Goal: Check status: Check status

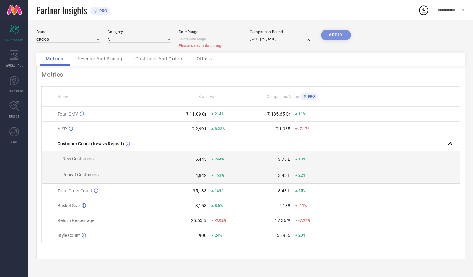
select select "7"
select select "2025"
select select "8"
select select "2025"
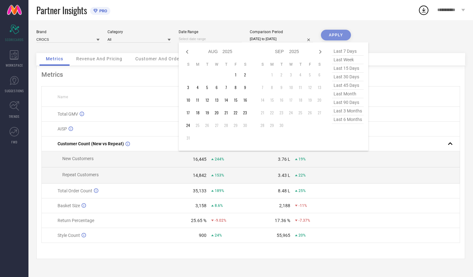
click at [229, 40] on input at bounding box center [210, 39] width 63 height 7
click at [187, 52] on icon at bounding box center [187, 52] width 8 height 8
select select "6"
select select "2025"
select select "7"
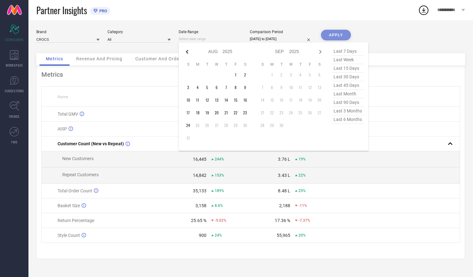
select select "2025"
click at [206, 75] on td "1" at bounding box center [206, 74] width 9 height 9
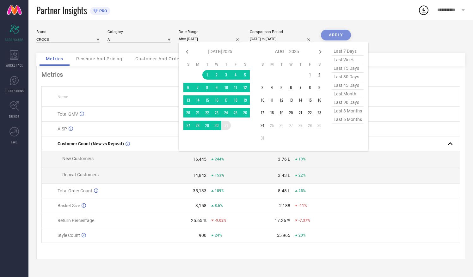
type input "[DATE] to [DATE]"
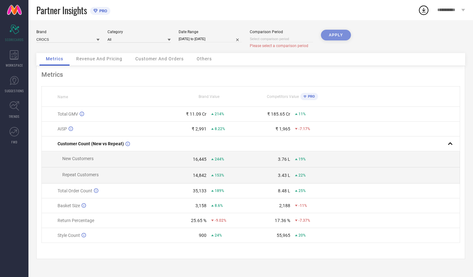
click at [266, 38] on input at bounding box center [281, 39] width 63 height 7
select select "7"
select select "2025"
select select "8"
select select "2025"
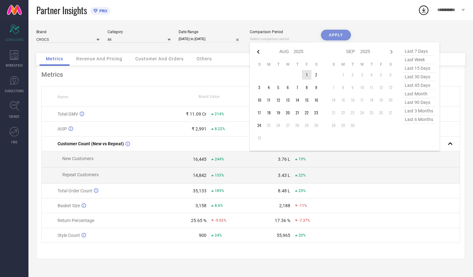
click at [258, 51] on icon at bounding box center [258, 52] width 2 height 4
select select "6"
select select "2025"
select select "7"
select select "2025"
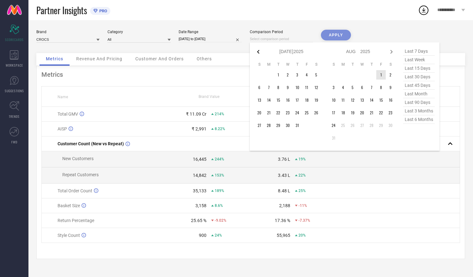
click at [258, 51] on icon at bounding box center [258, 52] width 2 height 4
select select "5"
select select "2025"
select select "6"
select select "2025"
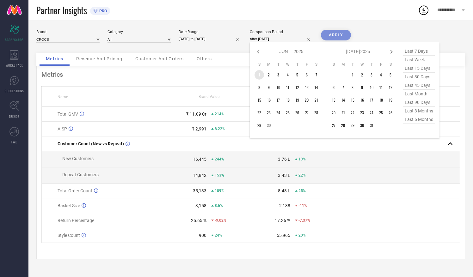
click at [260, 76] on td "1" at bounding box center [259, 74] width 9 height 9
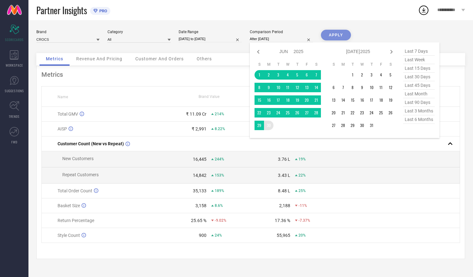
type input "[DATE] to [DATE]"
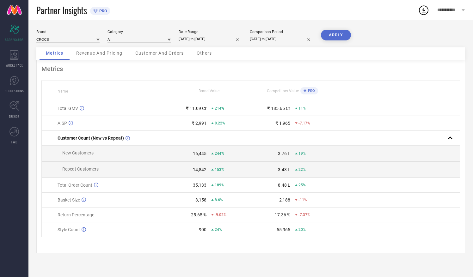
click at [334, 33] on button "APPLY" at bounding box center [336, 35] width 30 height 11
